Goal: Task Accomplishment & Management: Manage account settings

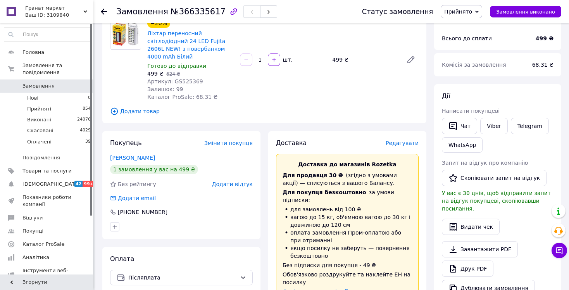
scroll to position [77, 0]
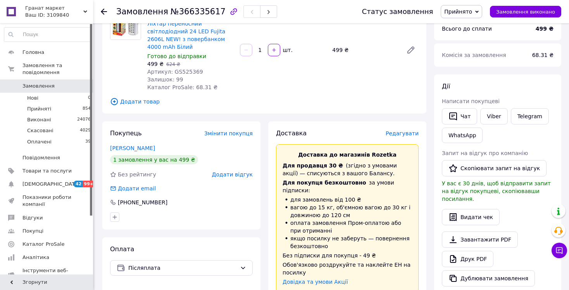
drag, startPoint x: 204, startPoint y: 213, endPoint x: 210, endPoint y: 210, distance: 5.9
click at [204, 213] on div at bounding box center [181, 217] width 146 height 12
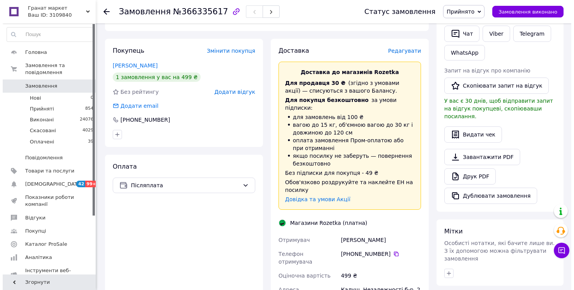
scroll to position [155, 0]
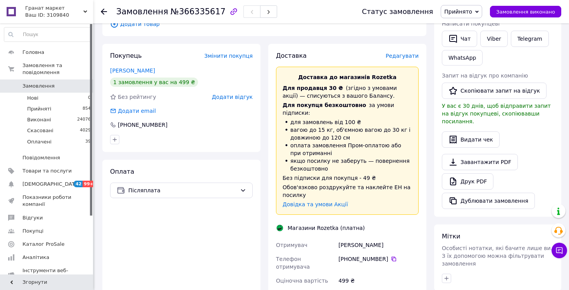
click at [404, 53] on span "Редагувати" at bounding box center [401, 56] width 33 height 6
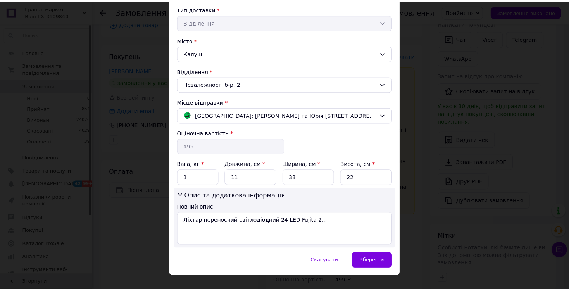
scroll to position [189, 0]
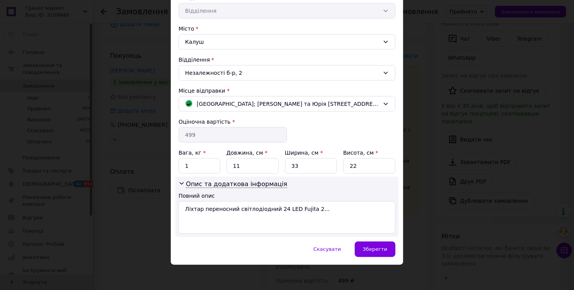
click at [433, 223] on div "× Редагування доставки Спосіб доставки Магазини Rozetka (платна) Прізвище отрим…" at bounding box center [287, 145] width 574 height 290
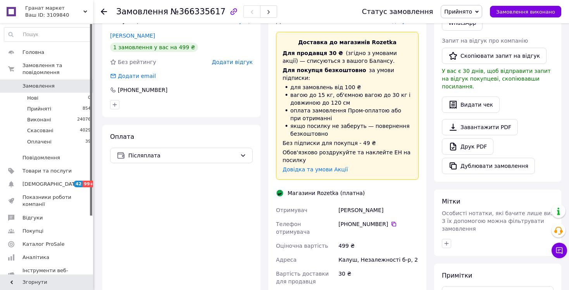
scroll to position [310, 0]
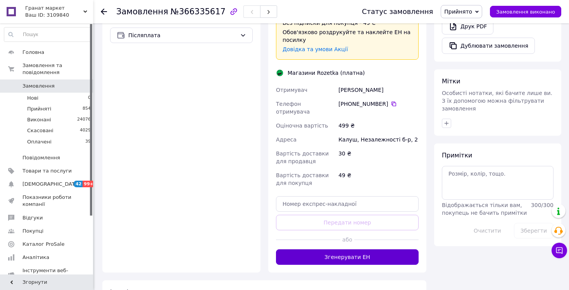
click at [368, 249] on button "Згенерувати ЕН" at bounding box center [347, 256] width 143 height 15
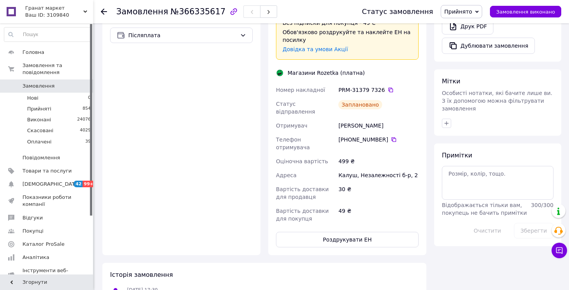
click at [358, 86] on div "PRM-31379 7326" at bounding box center [378, 90] width 80 height 8
click at [388, 88] on icon at bounding box center [390, 90] width 5 height 5
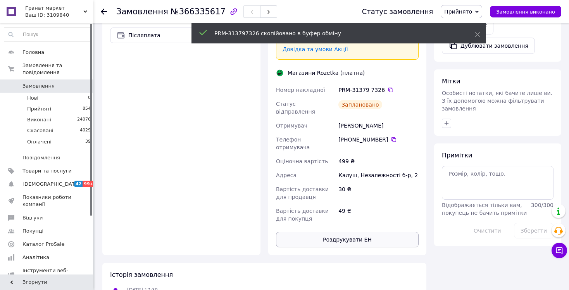
click at [400, 232] on button "Роздрукувати ЕН" at bounding box center [347, 239] width 143 height 15
